Goal: Check status: Check status

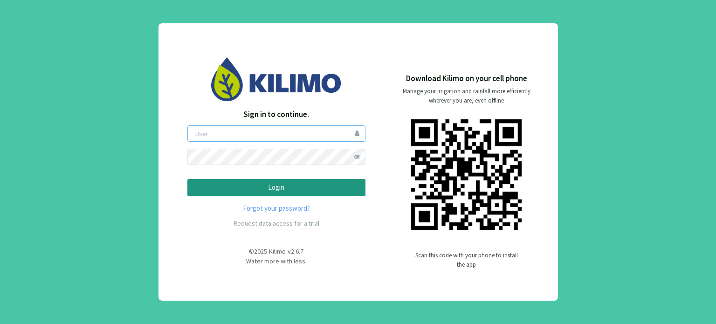
click at [325, 135] on input "email" at bounding box center [276, 133] width 178 height 16
click at [308, 139] on input "email" at bounding box center [276, 133] width 178 height 16
type input "[PERSON_NAME][EMAIL_ADDRESS][DOMAIN_NAME]"
click at [356, 158] on span at bounding box center [357, 157] width 16 height 16
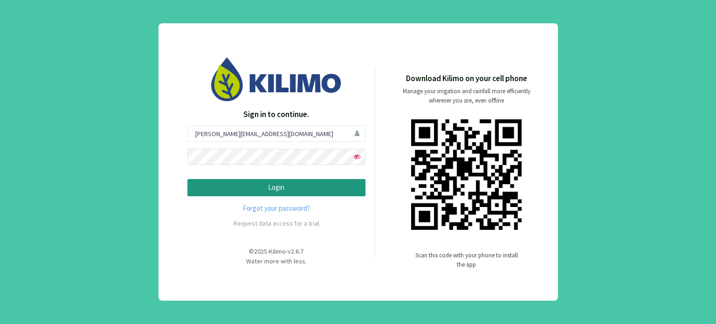
click at [283, 186] on p "Login" at bounding box center [276, 187] width 162 height 11
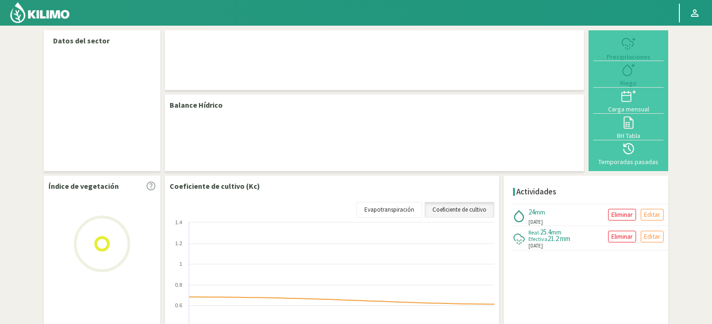
select select "105: Object"
select select "1: Object"
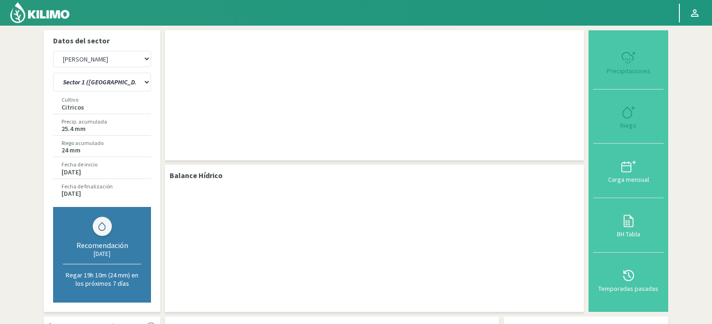
checkbox input "false"
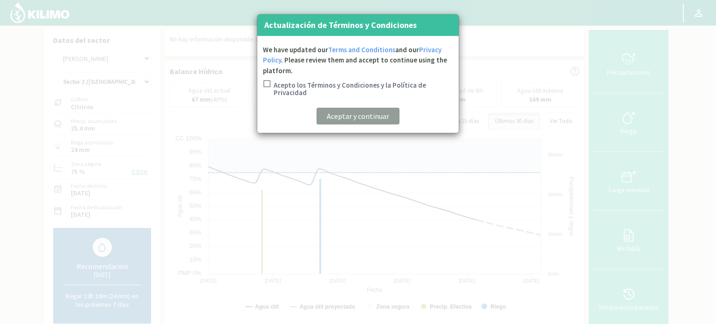
click at [266, 85] on input "Acepto los Términos y Condiciones y la Política de Privacidad" at bounding box center [265, 90] width 9 height 20
checkbox input "true"
click at [327, 112] on p "Aceptar y continuar" at bounding box center [358, 115] width 62 height 11
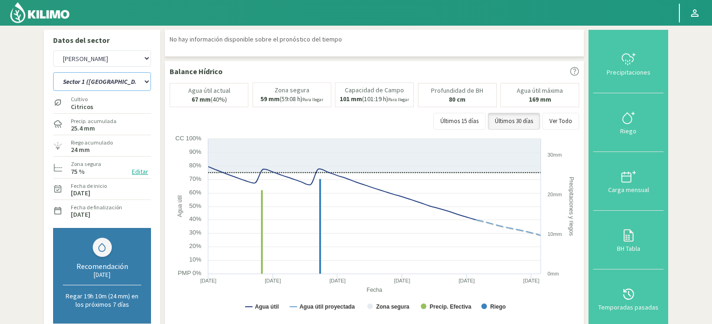
click at [99, 88] on select "Sector 1 (mandarino) Sector 1 ([GEOGRAPHIC_DATA]) Sector 2 (mandarino) Sector 2…" at bounding box center [102, 81] width 98 height 19
click at [0, 138] on section "Datos del sector Agr. Cardonal Agr. El Carmelo Agrícola Bakia Agrícola [GEOGRAP…" at bounding box center [356, 309] width 712 height 566
click at [88, 86] on select "Sector 1 (mandarino) Sector 1 ([GEOGRAPHIC_DATA]) Sector 2 (mandarino) Sector 2…" at bounding box center [102, 81] width 98 height 19
click at [53, 72] on select "Sector 1 (mandarino) Sector 1 ([GEOGRAPHIC_DATA]) Sector 2 (mandarino) Sector 2…" at bounding box center [102, 81] width 98 height 19
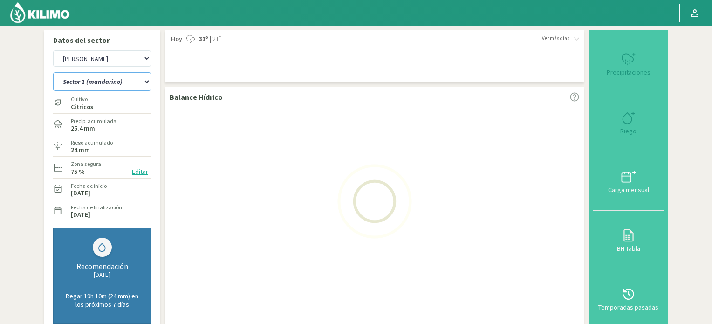
select select "1: Object"
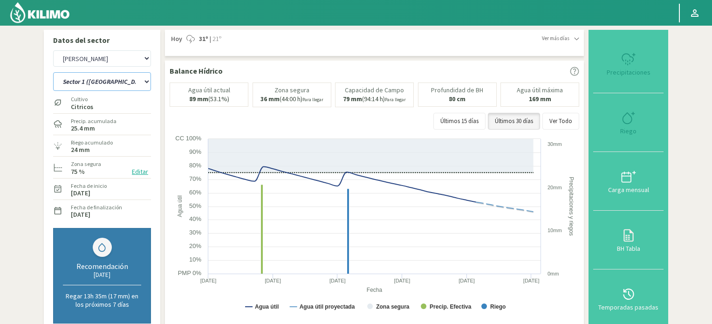
select select "385: Object"
click at [101, 82] on select "Sector 1 (mandarino) Sector 1 ([GEOGRAPHIC_DATA]) Sector 2 (mandarino) Sector 2…" at bounding box center [102, 81] width 98 height 19
click at [13, 124] on section "Datos del sector Agr. Cardonal Agr. El Carmelo Agrícola Bakia Agrícola [GEOGRAP…" at bounding box center [356, 309] width 712 height 567
click at [73, 75] on select "Sector 1 (mandarino) Sector 1 ([GEOGRAPHIC_DATA]) Sector 2 (mandarino) Sector 2…" at bounding box center [102, 81] width 98 height 19
click at [22, 191] on section "Datos del sector Agr. Cardonal Agr. El Carmelo Agrícola Bakia Agrícola [GEOGRAP…" at bounding box center [356, 309] width 712 height 567
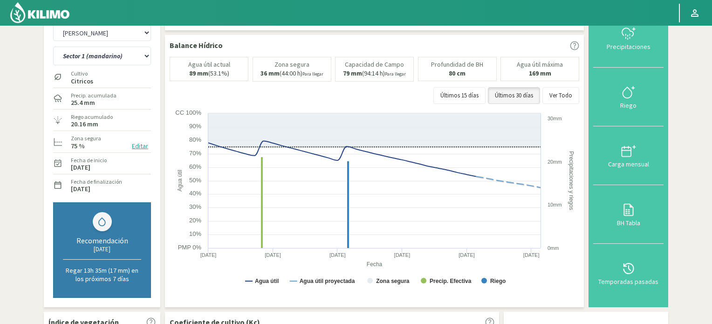
scroll to position [13, 0]
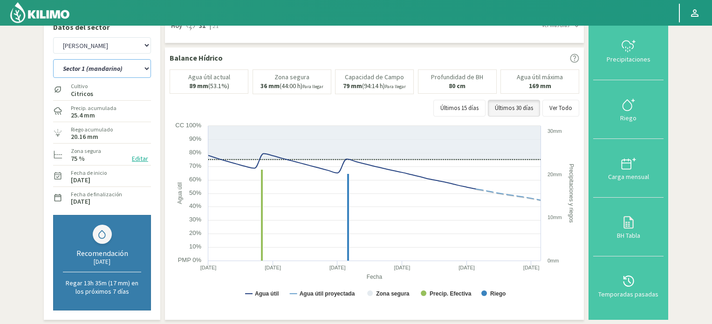
click at [95, 64] on select "Sector 1 (mandarino) Sector 1 ([GEOGRAPHIC_DATA]) Sector 2 (mandarino) Sector 2…" at bounding box center [102, 68] width 98 height 19
click at [53, 59] on select "Sector 1 (mandarino) Sector 1 ([GEOGRAPHIC_DATA]) Sector 2 (mandarino) Sector 2…" at bounding box center [102, 68] width 98 height 19
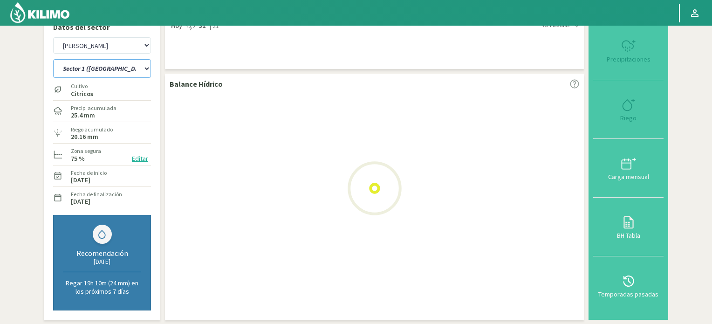
select select "8: Object"
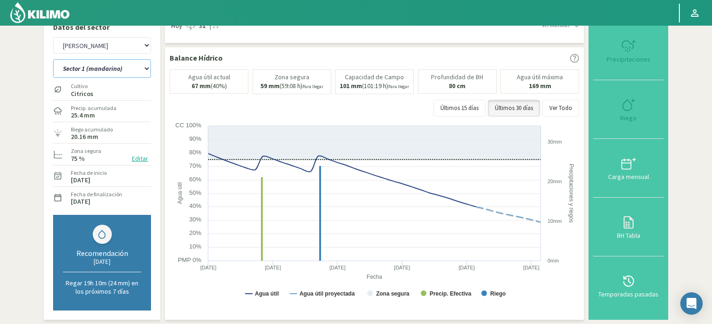
select select "665: Object"
select select "17: Object"
